Goal: Browse casually

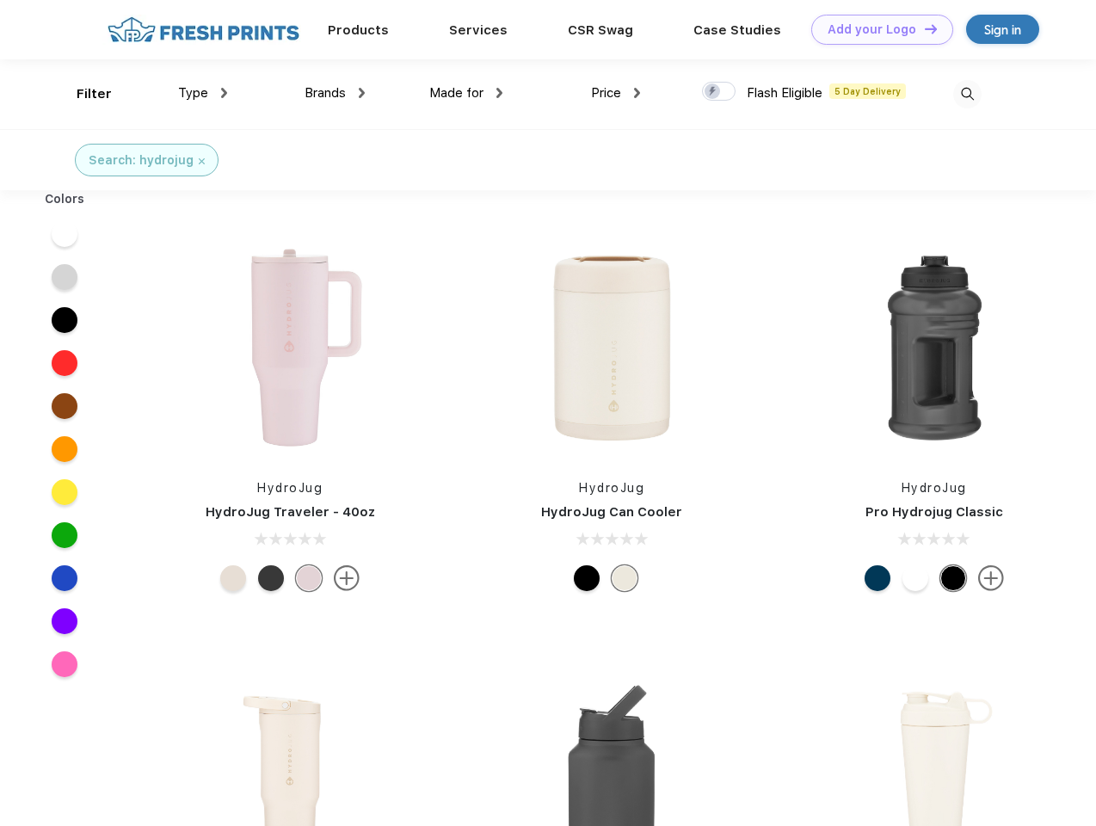
click at [876, 29] on link "Add your Logo Design Tool" at bounding box center [883, 30] width 142 height 30
click at [0, 0] on div "Design Tool" at bounding box center [0, 0] width 0 height 0
click at [923, 28] on link "Add your Logo Design Tool" at bounding box center [883, 30] width 142 height 30
click at [83, 94] on div "Filter" at bounding box center [94, 94] width 35 height 20
click at [203, 93] on span "Type" at bounding box center [193, 92] width 30 height 15
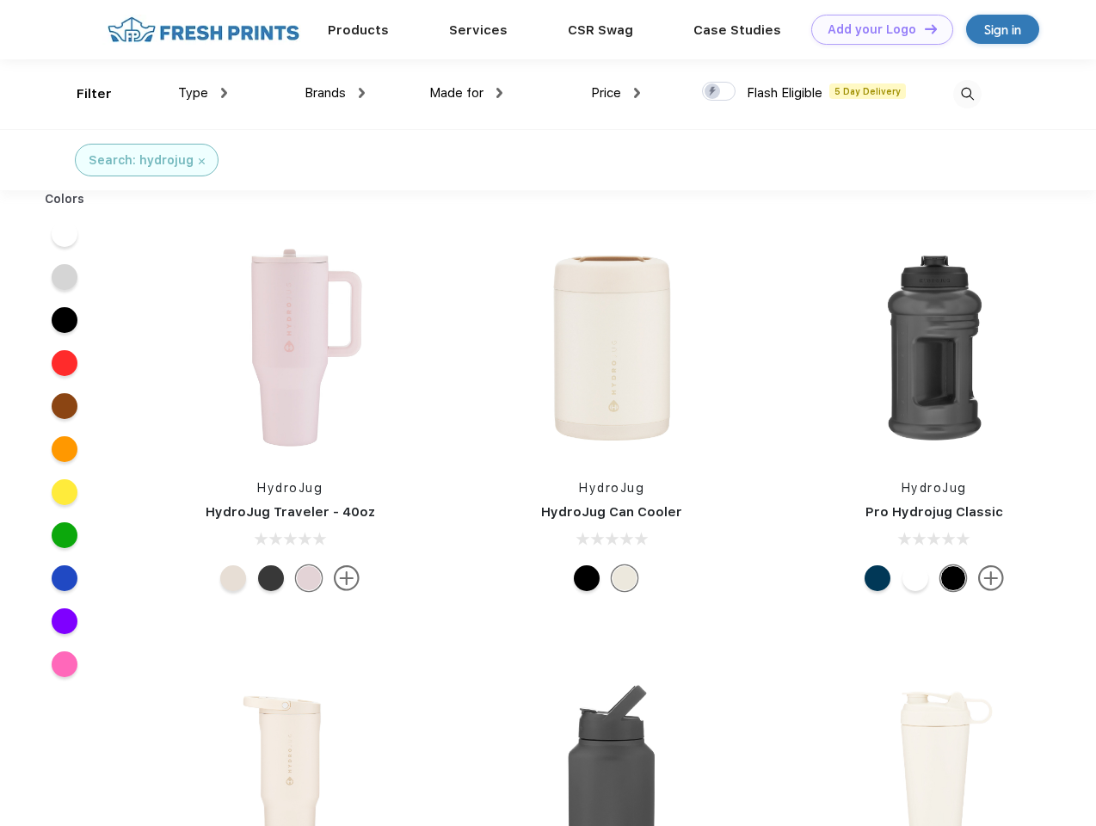
click at [335, 93] on span "Brands" at bounding box center [325, 92] width 41 height 15
click at [466, 93] on span "Made for" at bounding box center [456, 92] width 54 height 15
click at [616, 93] on span "Price" at bounding box center [606, 92] width 30 height 15
click at [719, 92] on div at bounding box center [719, 91] width 34 height 19
click at [713, 92] on input "checkbox" at bounding box center [707, 86] width 11 height 11
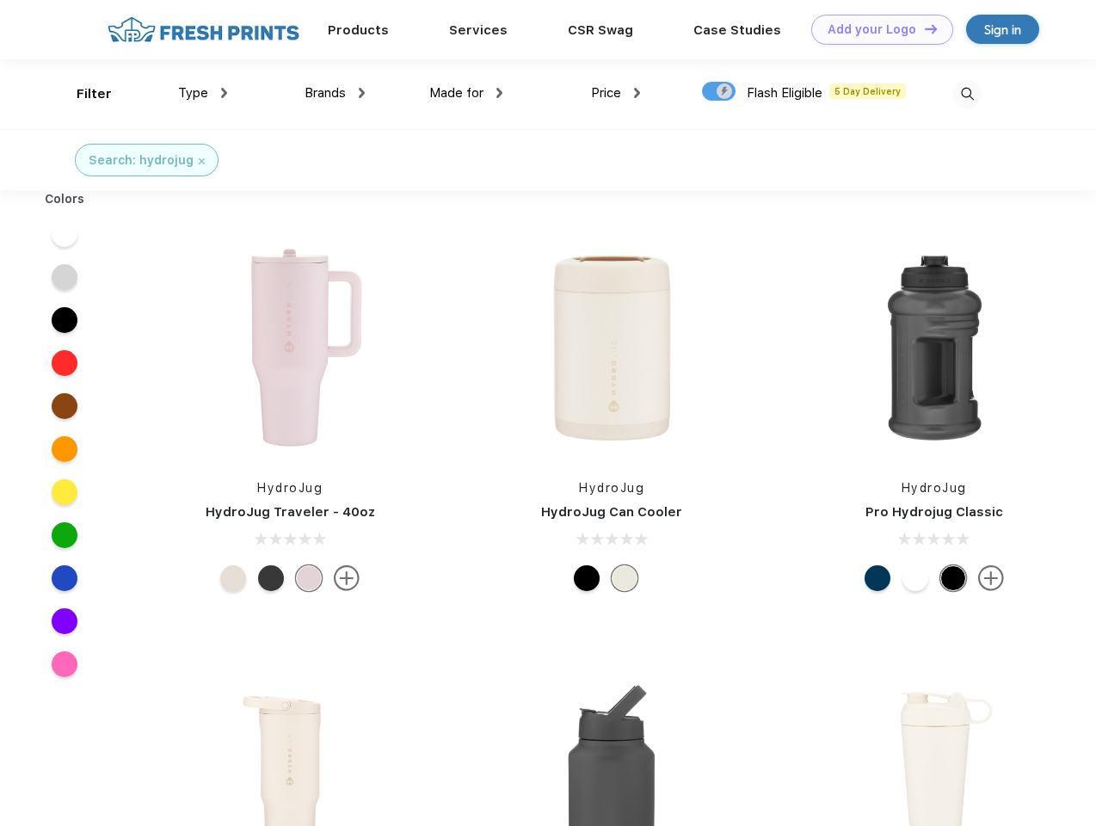
click at [967, 94] on img at bounding box center [968, 94] width 28 height 28
